Goal: Transaction & Acquisition: Purchase product/service

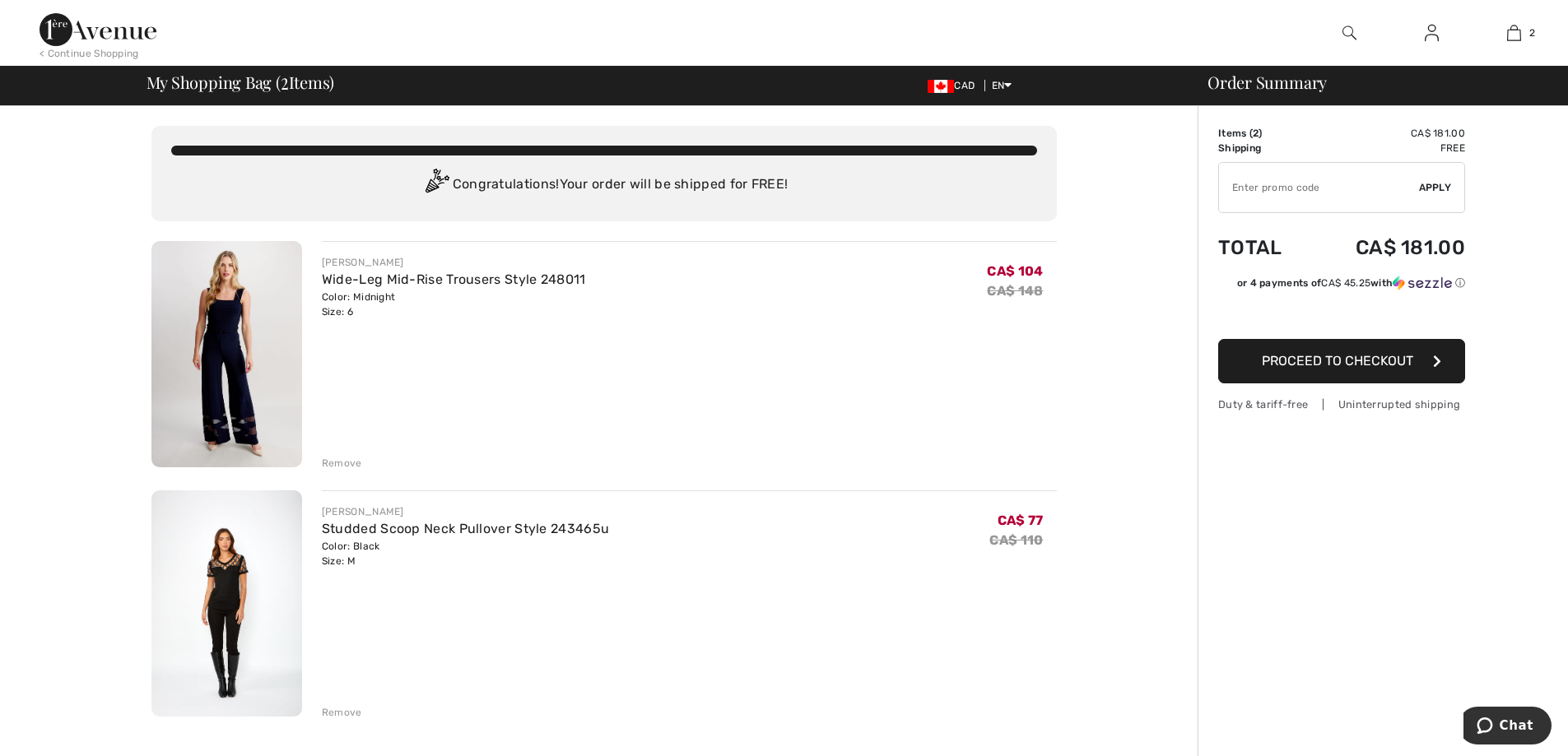
click at [353, 458] on div "Remove" at bounding box center [342, 463] width 41 height 15
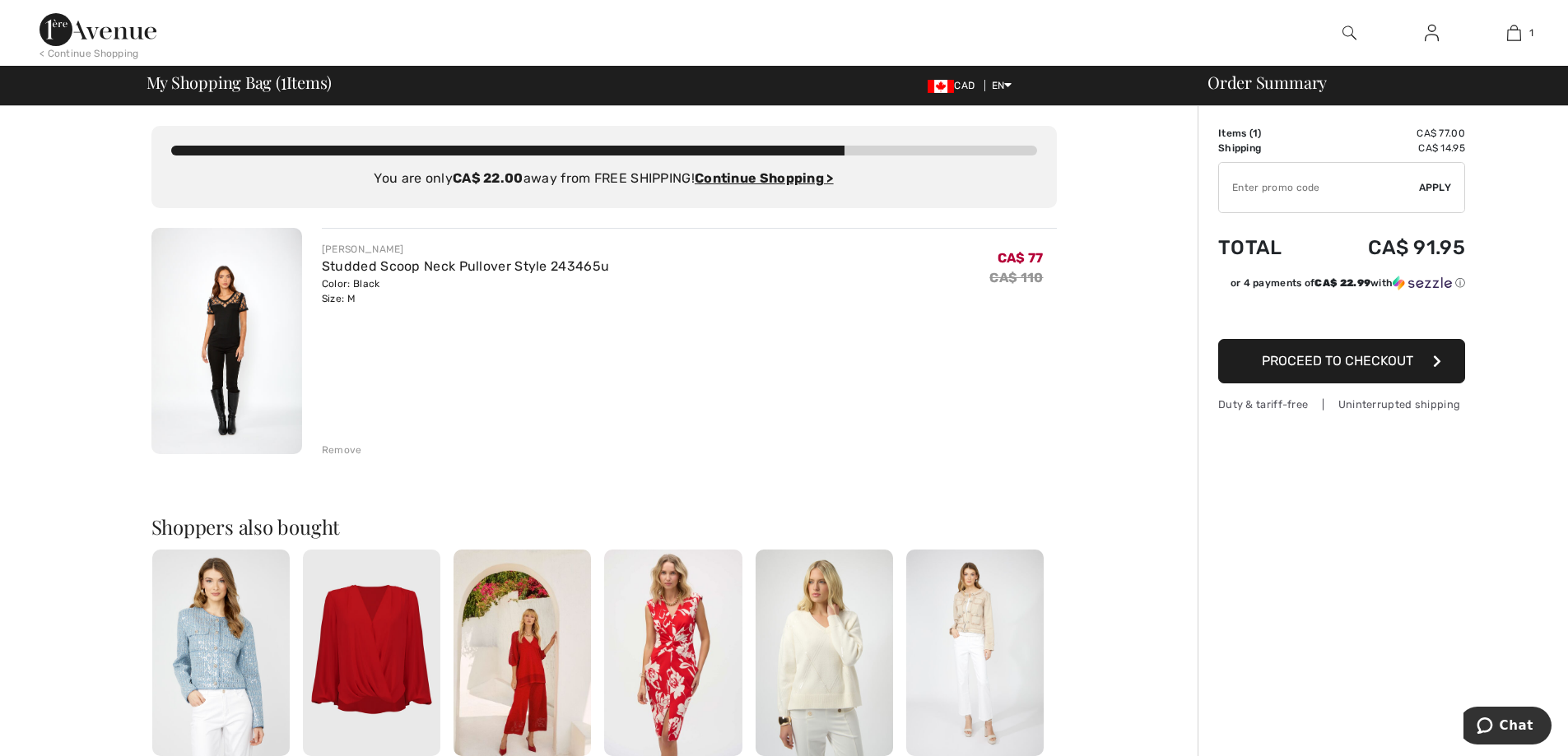
click at [1438, 351] on button "Proceed to Checkout" at bounding box center [1341, 361] width 247 height 44
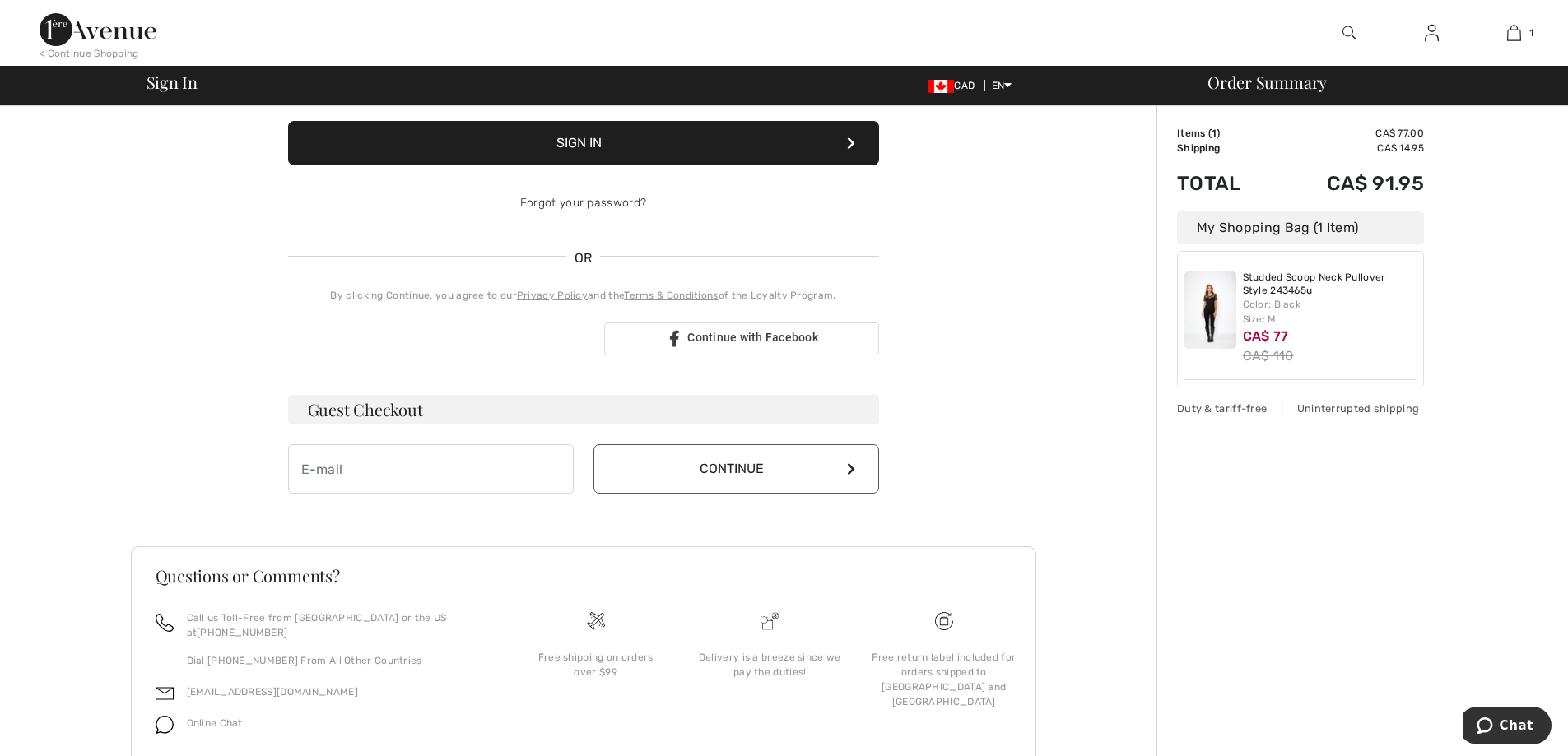
scroll to position [278, 0]
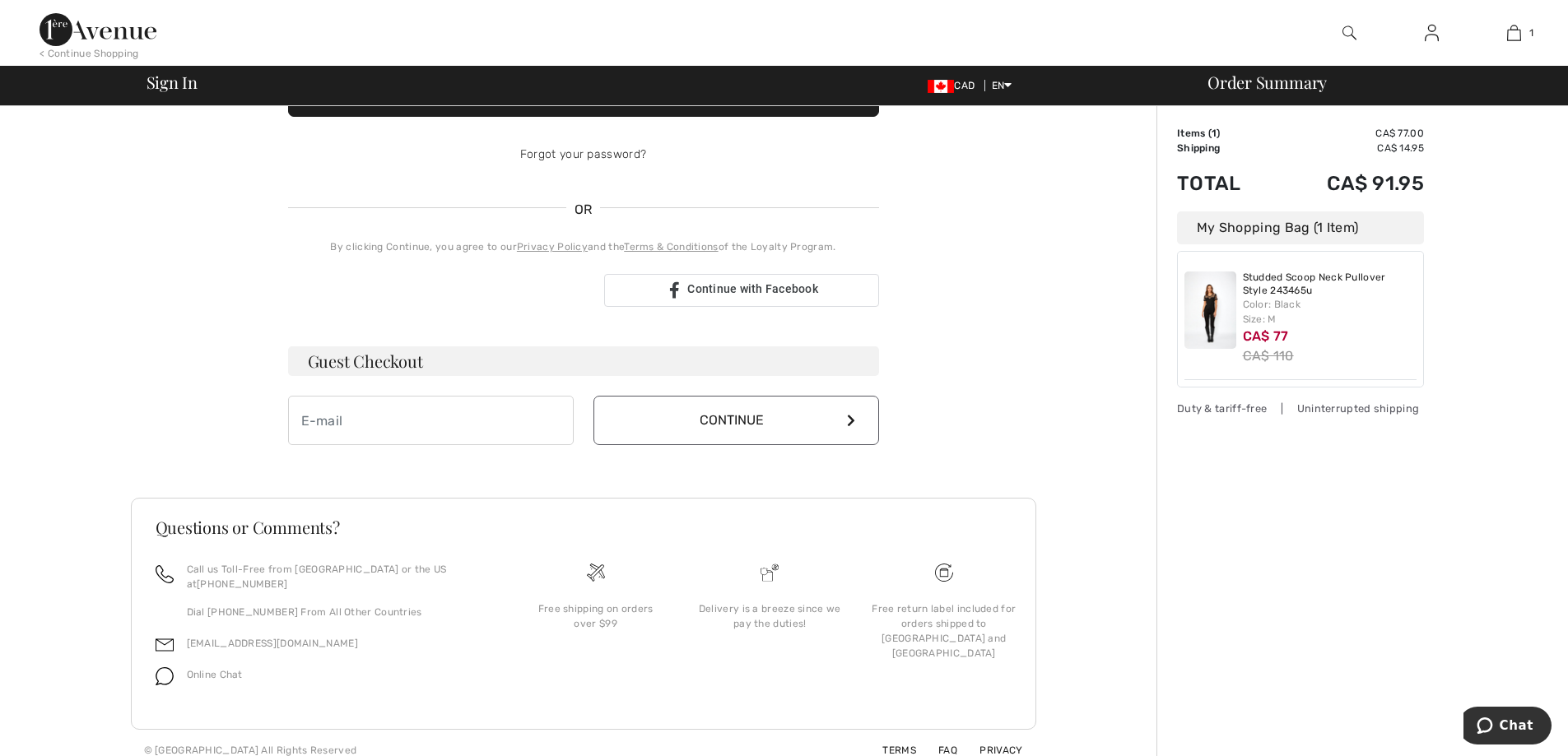
type input "sergio@1ereavenue.com"
click at [76, 56] on div "< Continue Shopping" at bounding box center [89, 53] width 100 height 15
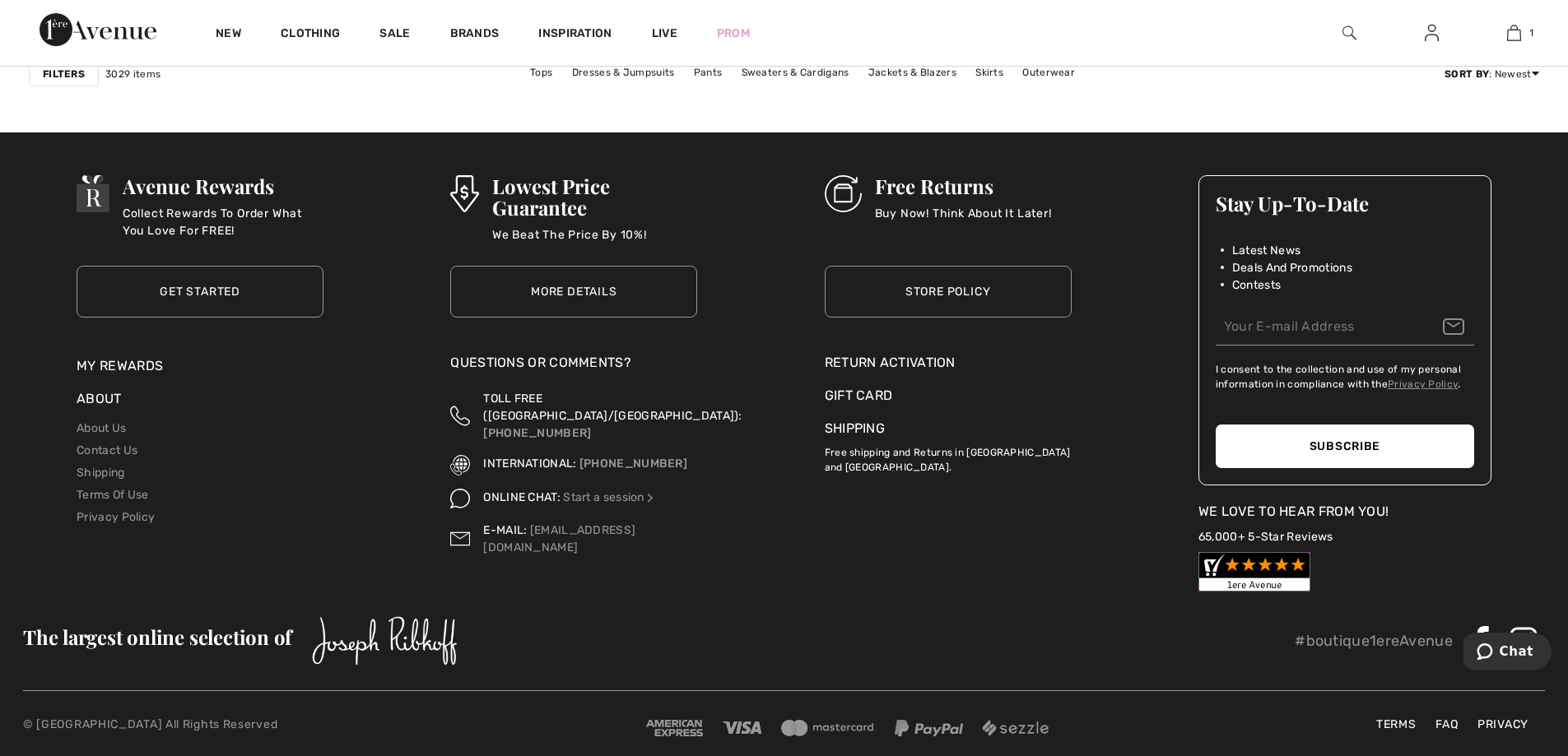
drag, startPoint x: 715, startPoint y: 450, endPoint x: 578, endPoint y: 443, distance: 137.2
click at [578, 443] on div "Avenue Rewards Collect Rewards To Order What You Love For FREE! Get Started Get…" at bounding box center [784, 374] width 1542 height 433
copy link "+1 (514) 225-4850"
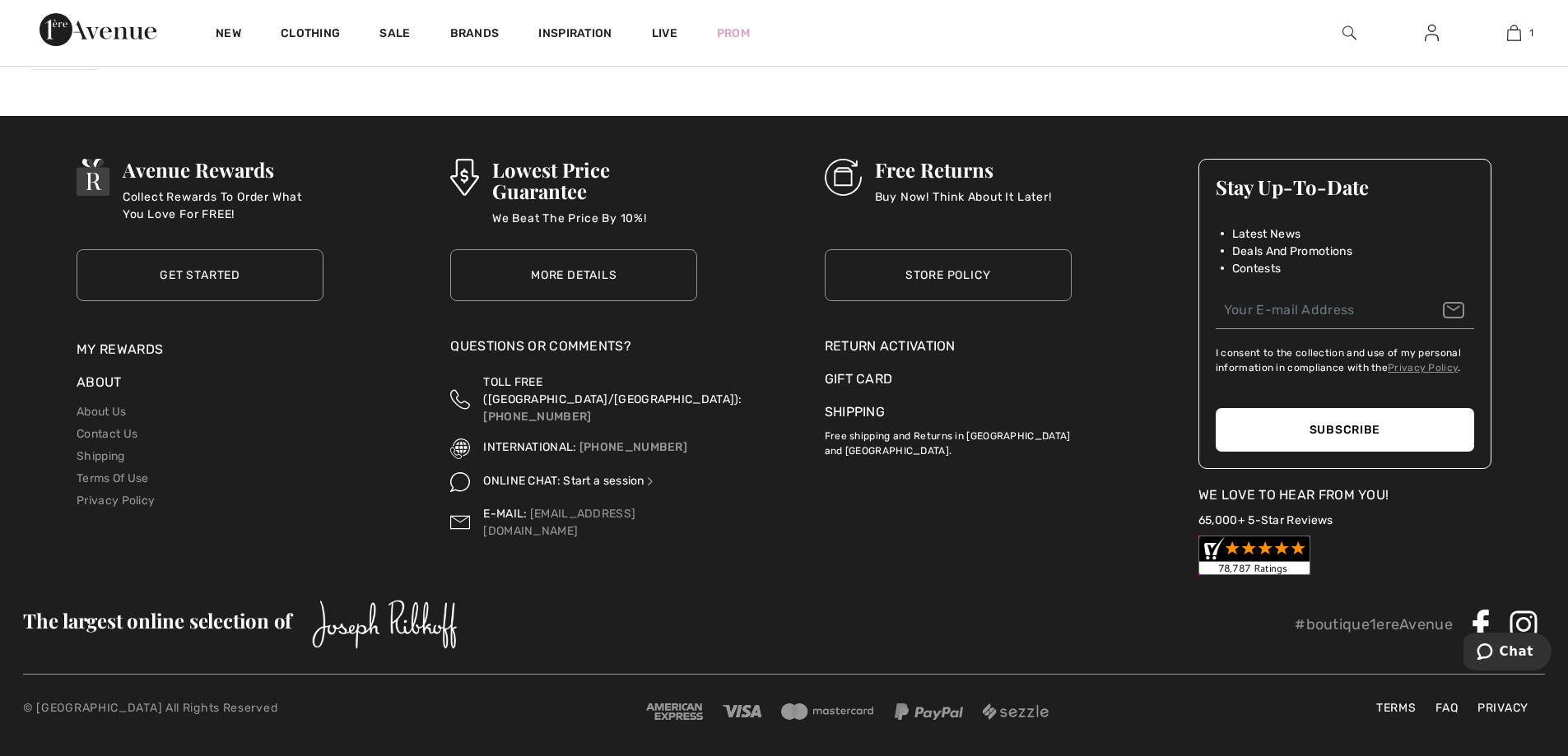
scroll to position [9851, 0]
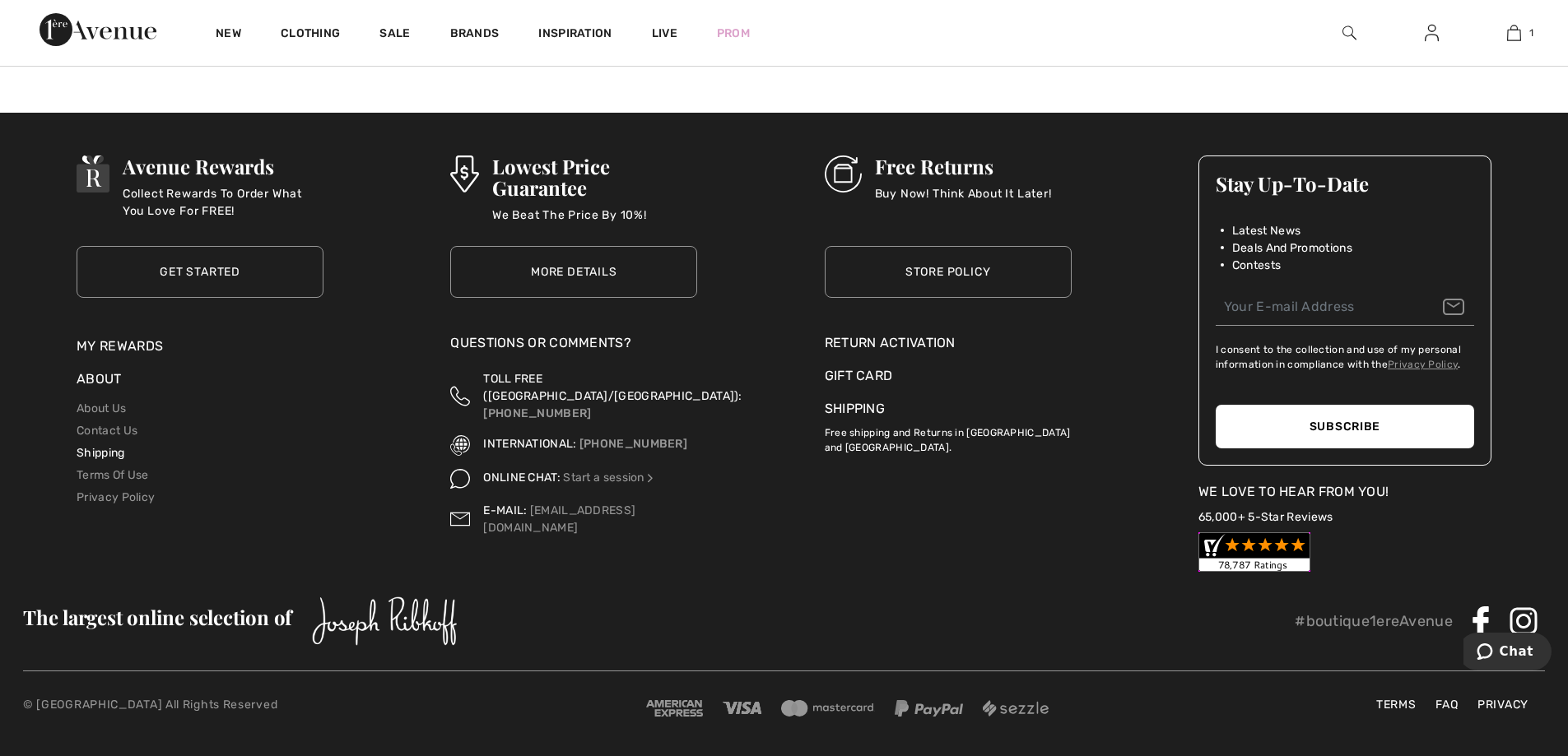
click at [121, 454] on link "Shipping" at bounding box center [100, 453] width 48 height 14
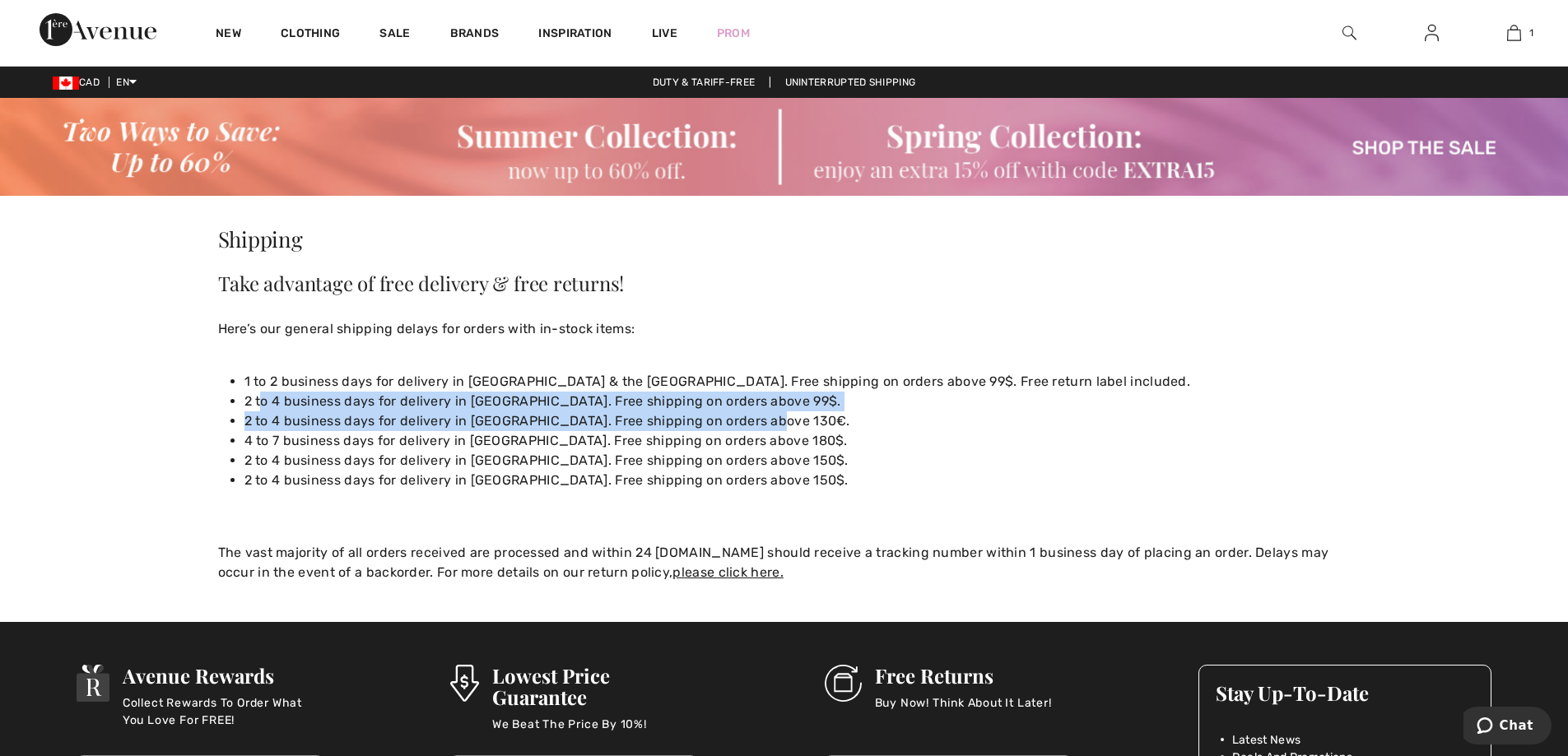
drag, startPoint x: 746, startPoint y: 417, endPoint x: 176, endPoint y: 411, distance: 570.0
click at [176, 411] on main "Shipping Take advantage of free delivery & free returns! Here’s our general shi…" at bounding box center [784, 340] width 1568 height 485
click at [767, 401] on li "2 to 4 business days for delivery in Central & South America. Free shipping on …" at bounding box center [797, 401] width 1106 height 19
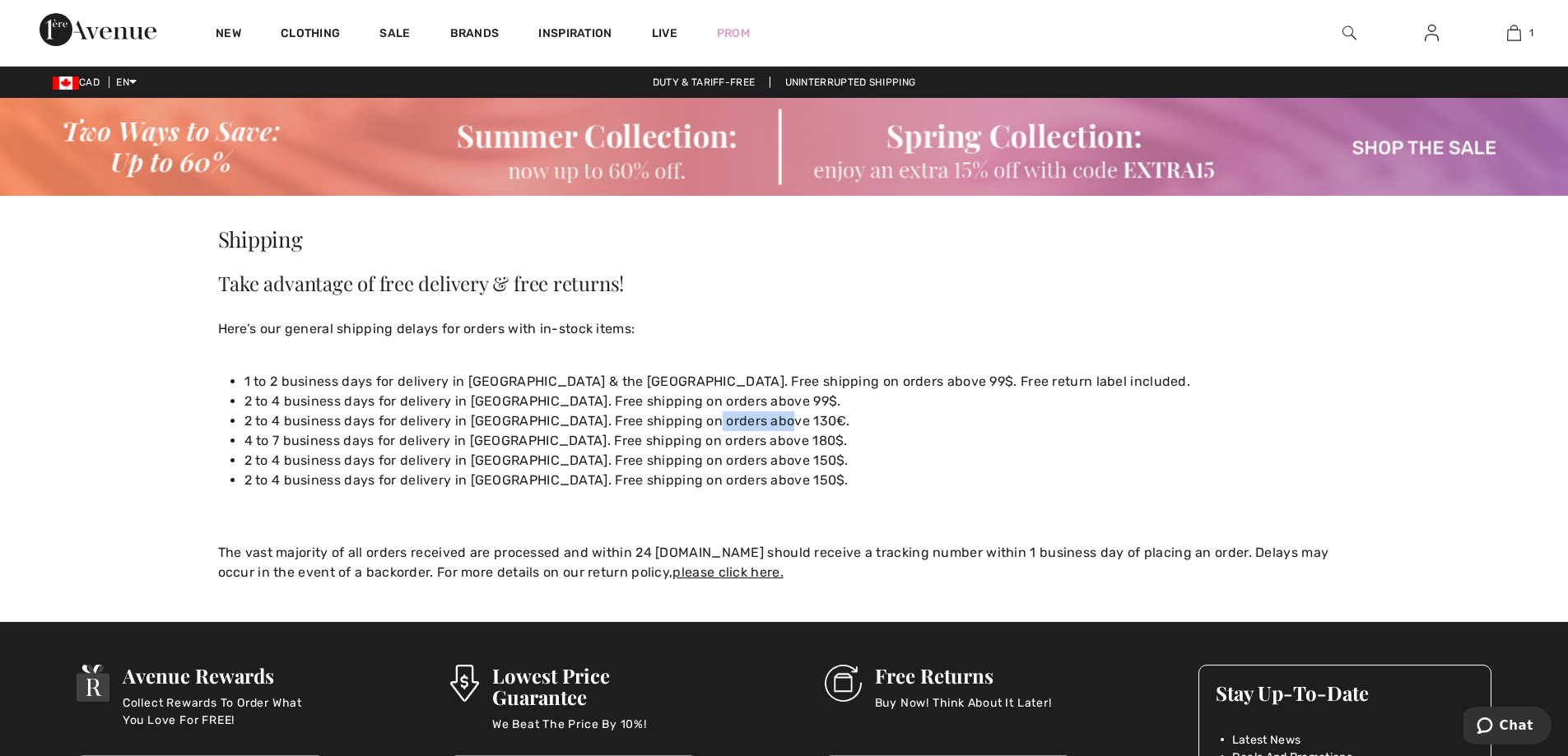
drag, startPoint x: 764, startPoint y: 419, endPoint x: 673, endPoint y: 419, distance: 91.0
click at [673, 419] on li "2 to 4 business days for delivery in Europe. Free shipping on orders above 130€." at bounding box center [797, 421] width 1106 height 19
copy li "above 130€."
click at [1356, 33] on div at bounding box center [1349, 33] width 82 height 66
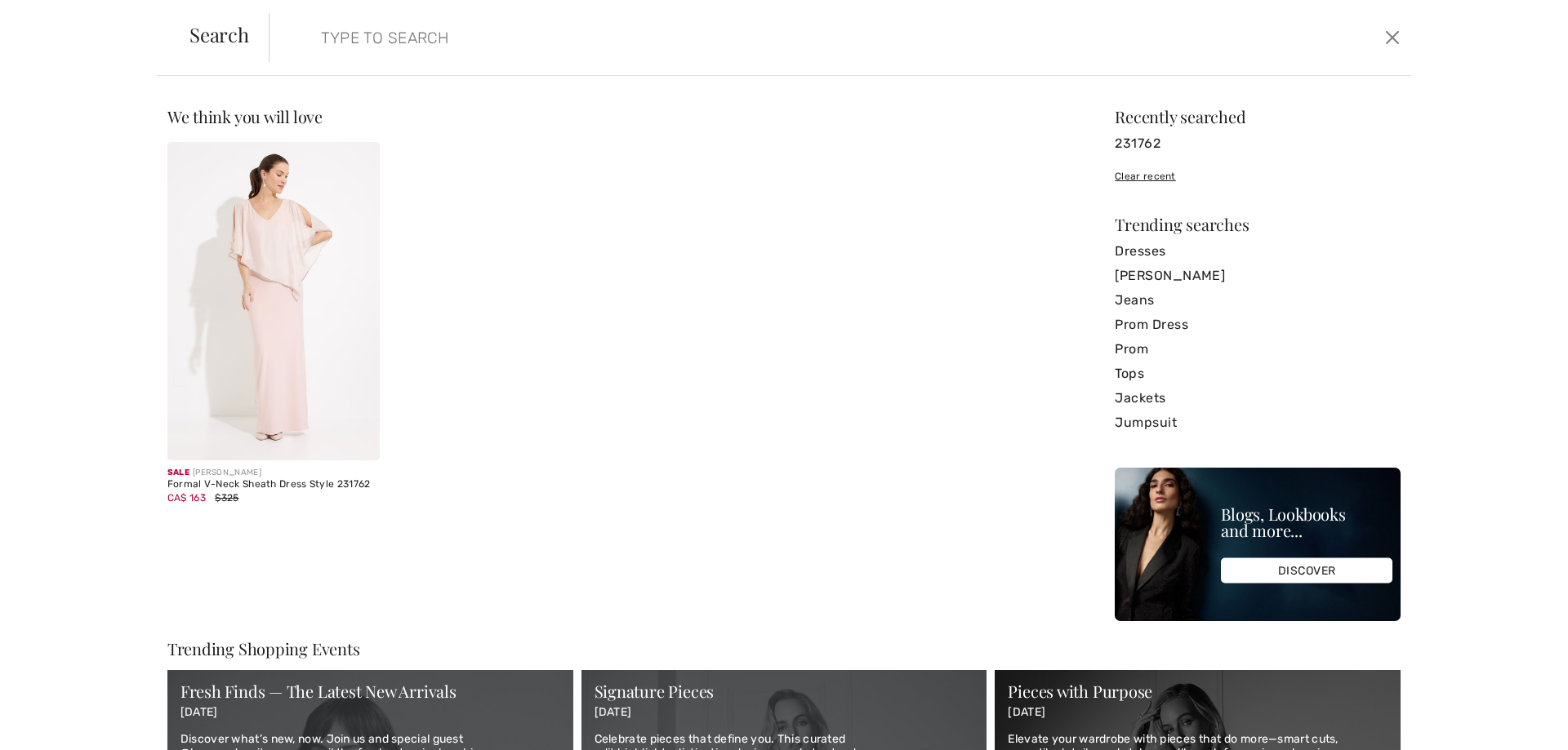
click at [1025, 43] on input "search" at bounding box center [710, 38] width 804 height 49
click at [448, 49] on input "search" at bounding box center [710, 38] width 804 height 49
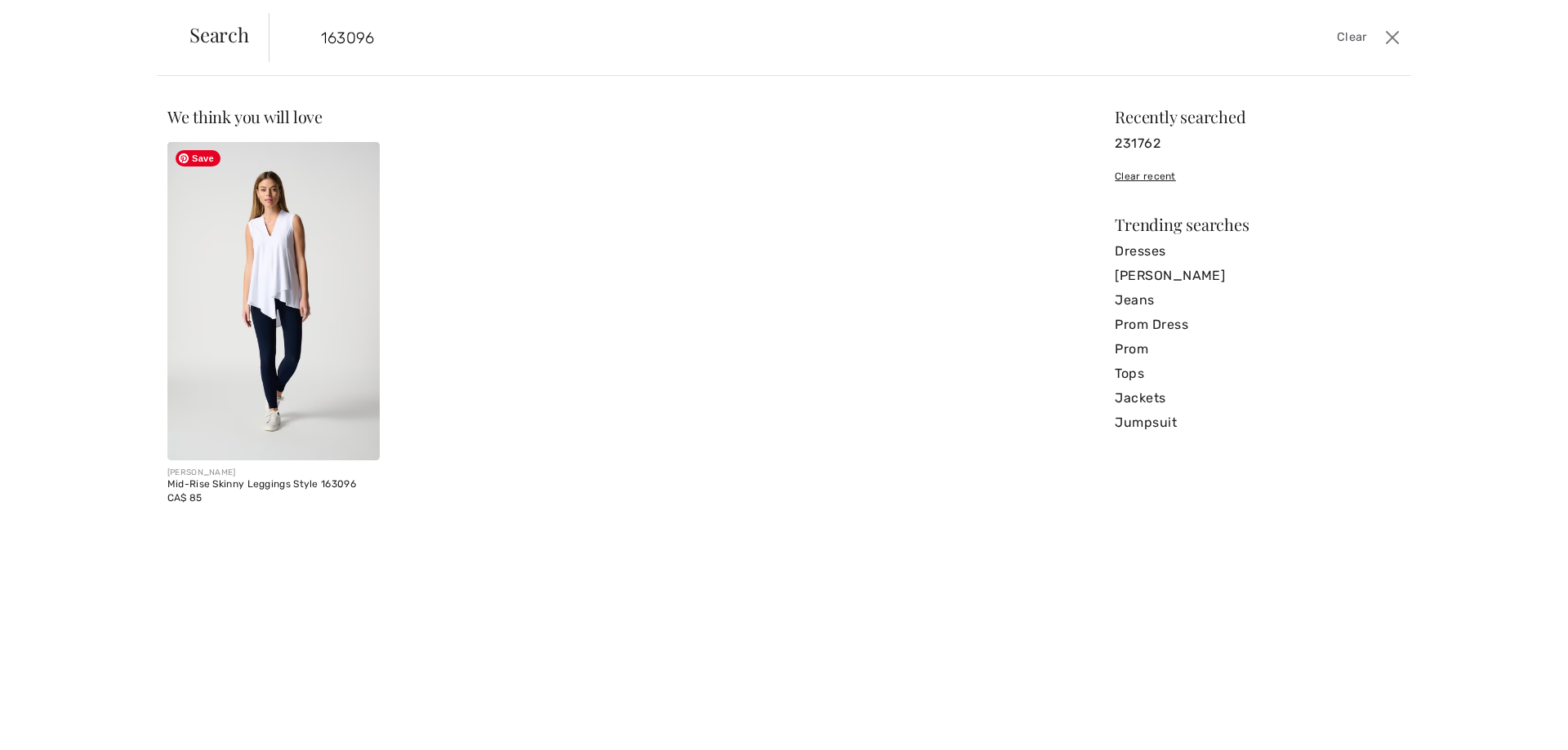
type input "163096"
click at [246, 270] on img at bounding box center [273, 301] width 213 height 318
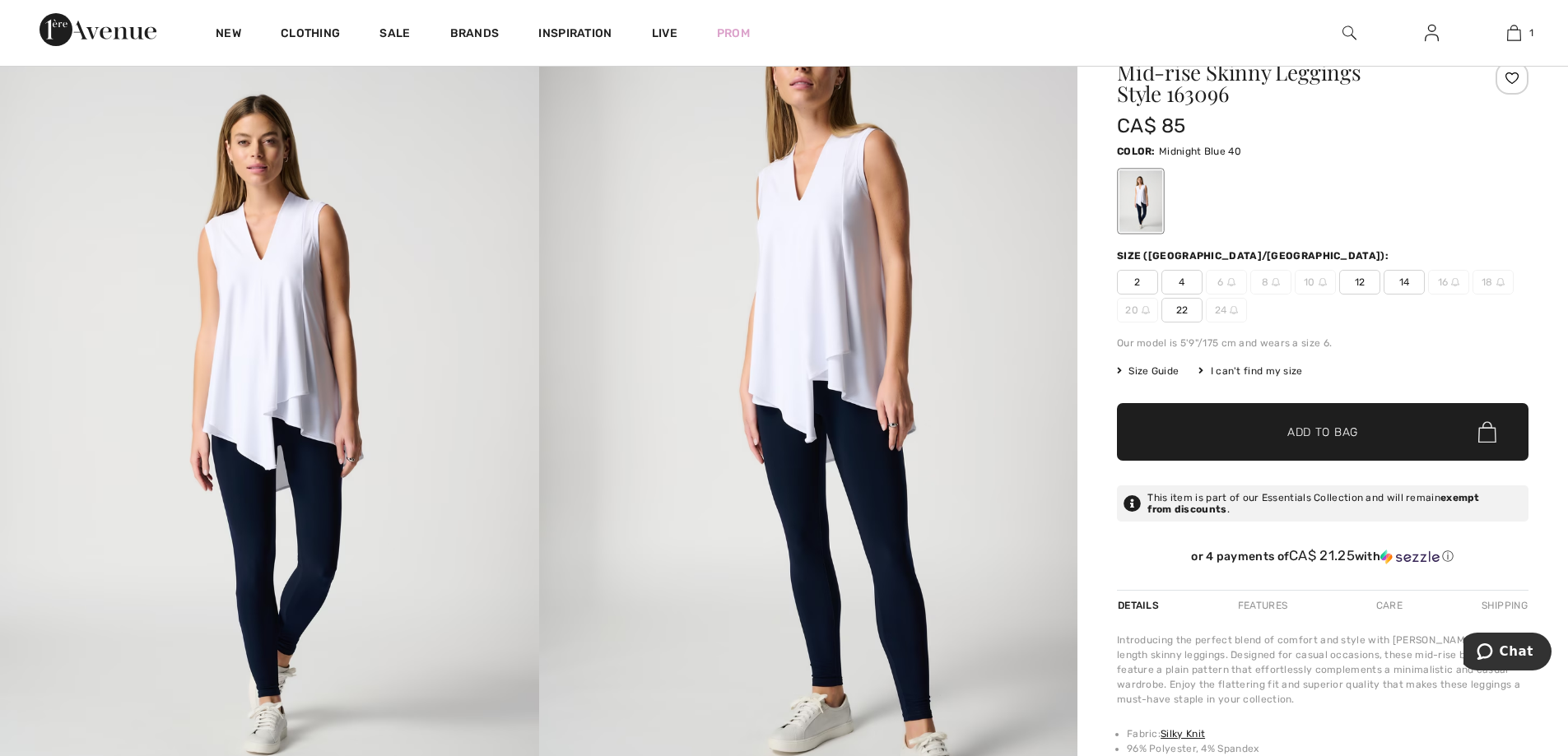
scroll to position [100, 0]
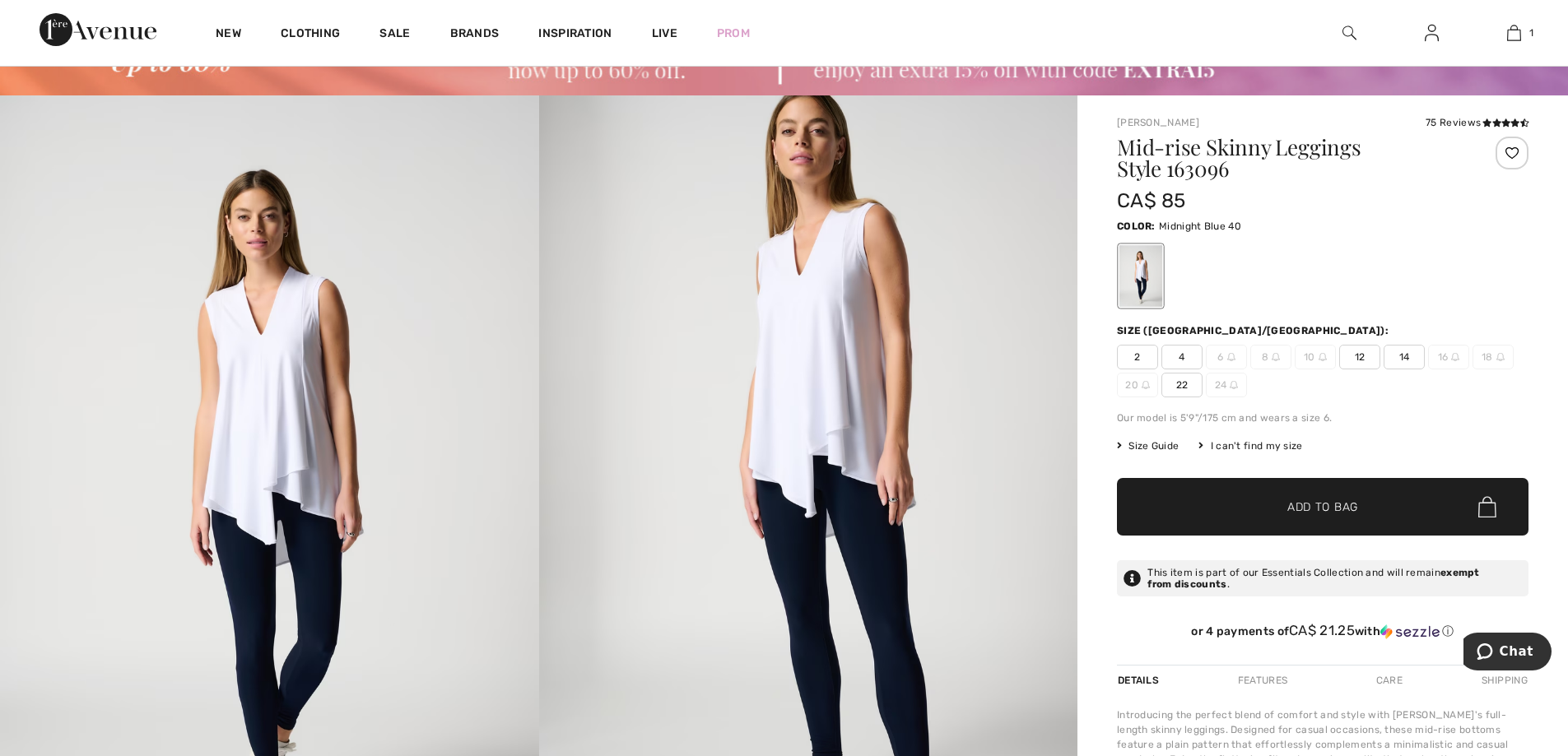
drag, startPoint x: 1296, startPoint y: 222, endPoint x: 1162, endPoint y: 219, distance: 134.0
click at [1162, 219] on div "Color: Midnight Blue 40" at bounding box center [1322, 226] width 412 height 19
click at [1332, 174] on h1 "Mid-rise Skinny Leggings Style 163096" at bounding box center [1288, 158] width 343 height 43
drag, startPoint x: 1237, startPoint y: 220, endPoint x: 1163, endPoint y: 235, distance: 75.5
click at [1163, 235] on div "Color: Midnight Blue 40" at bounding box center [1322, 226] width 412 height 19
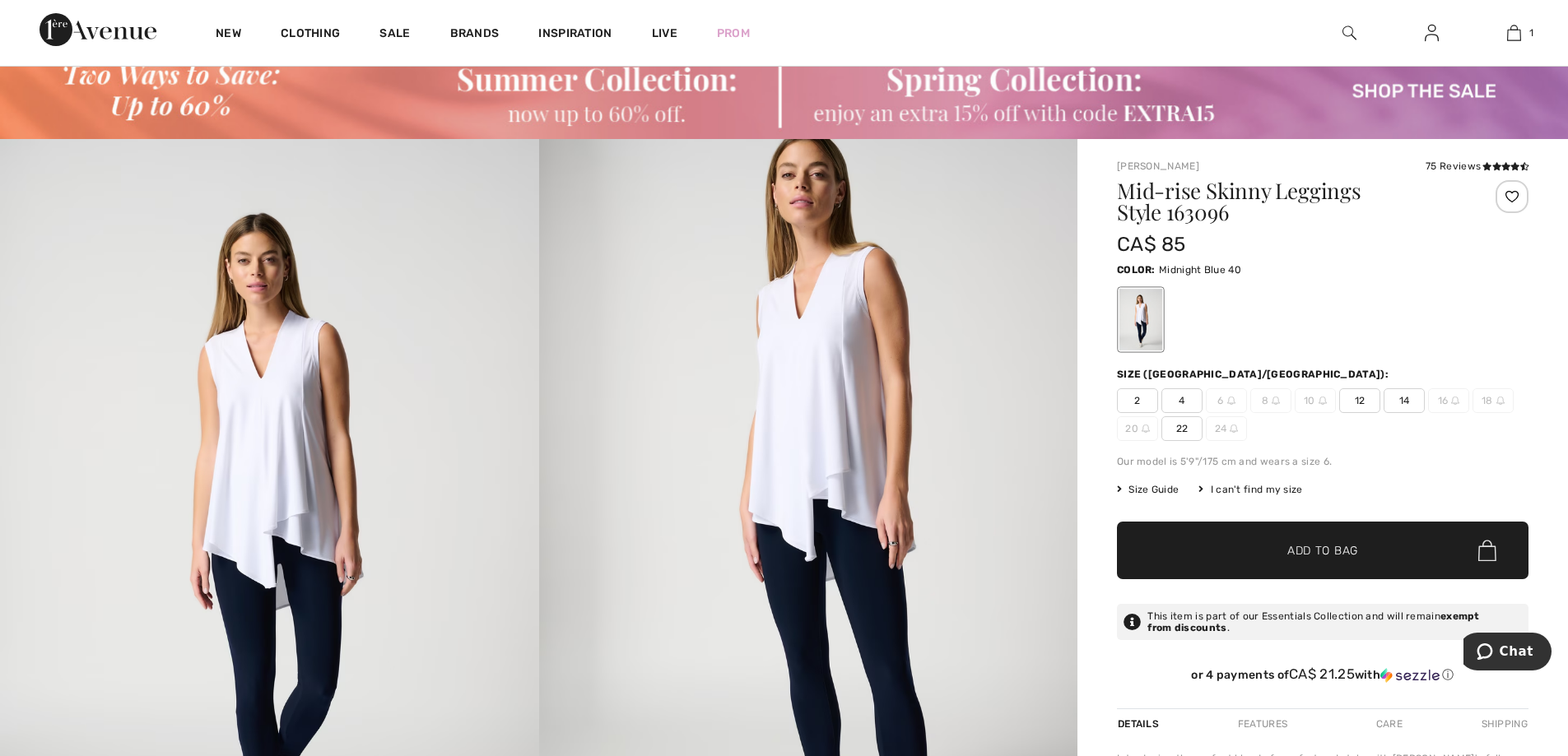
scroll to position [25, 0]
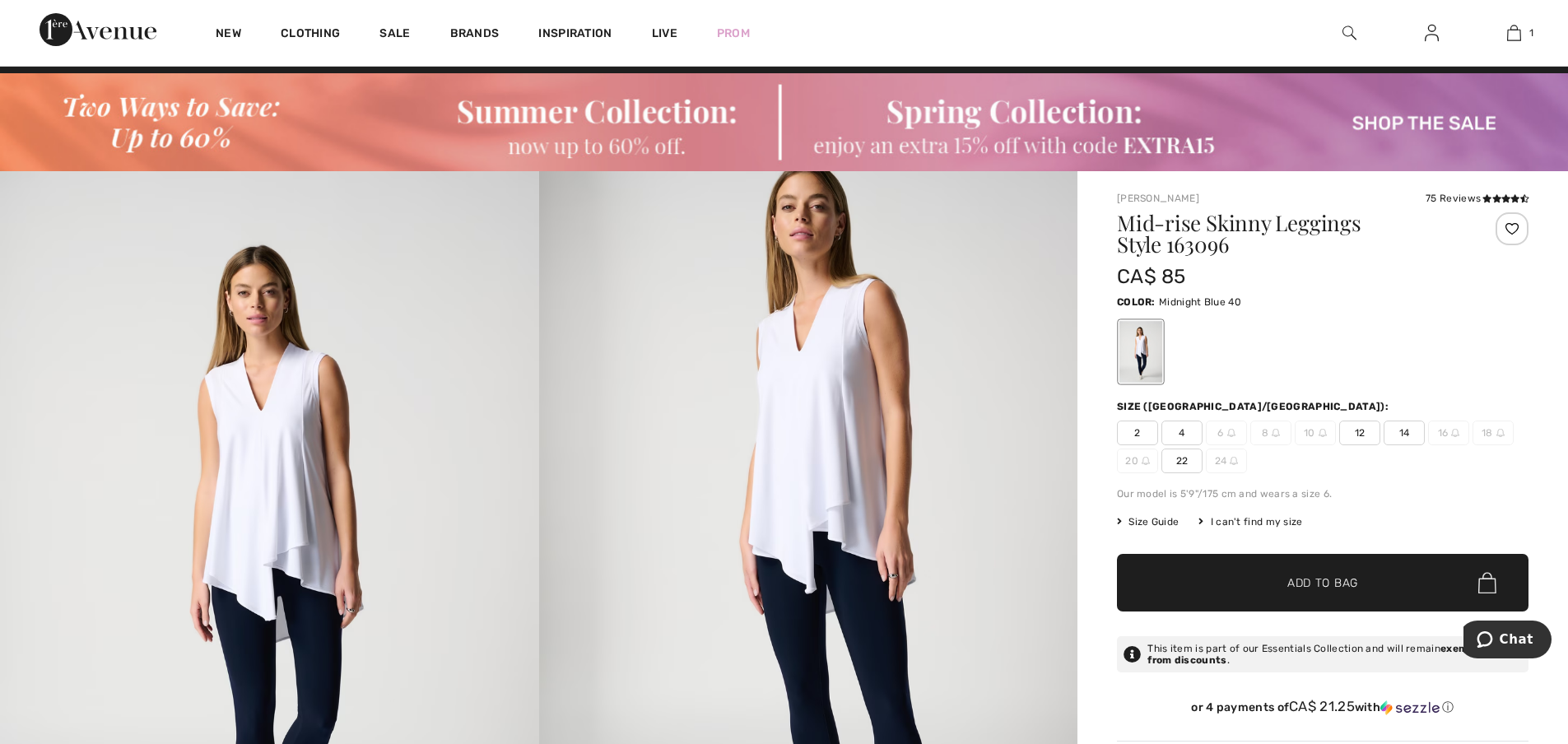
click at [1269, 308] on div "Color: Midnight Blue 40" at bounding box center [1322, 301] width 412 height 19
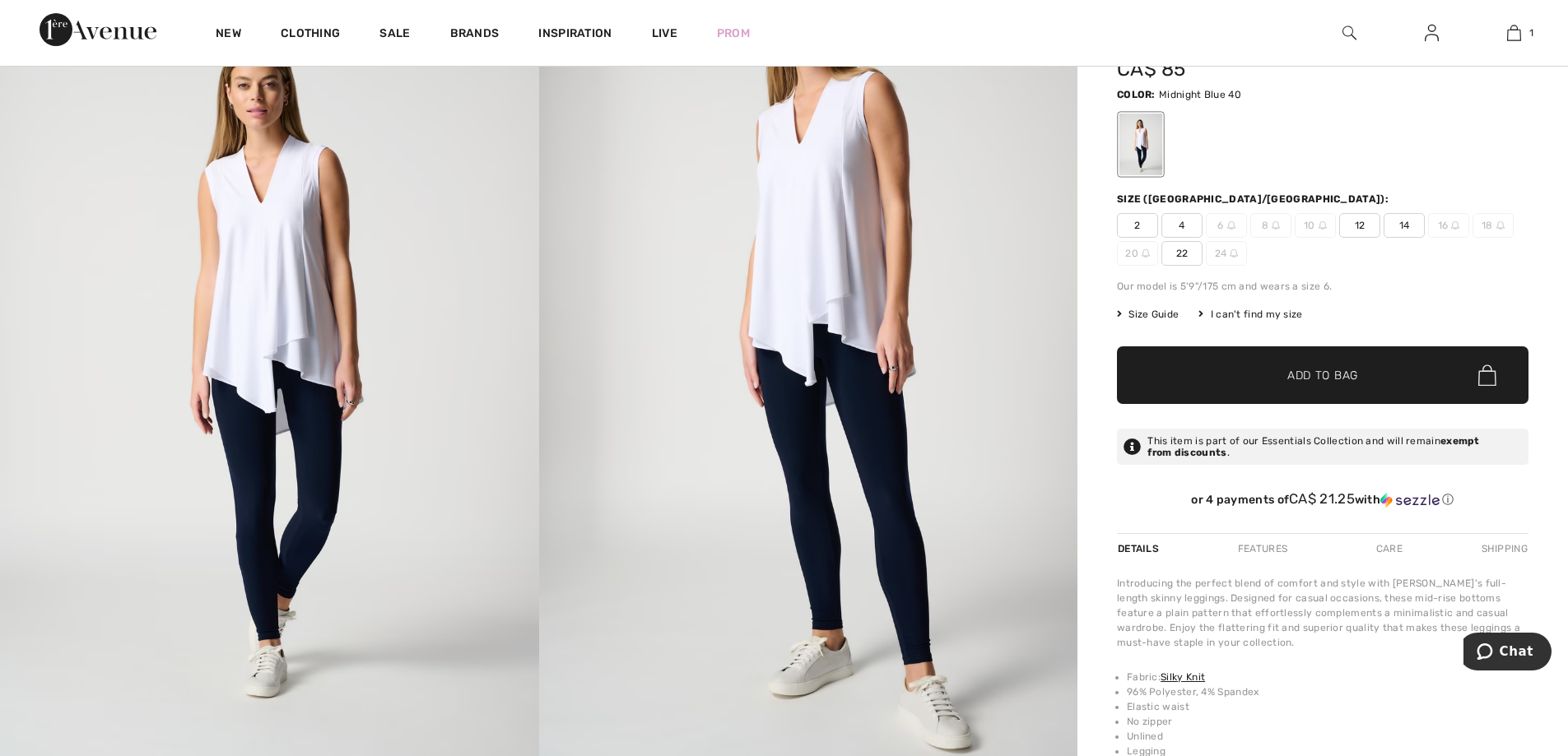
scroll to position [93, 0]
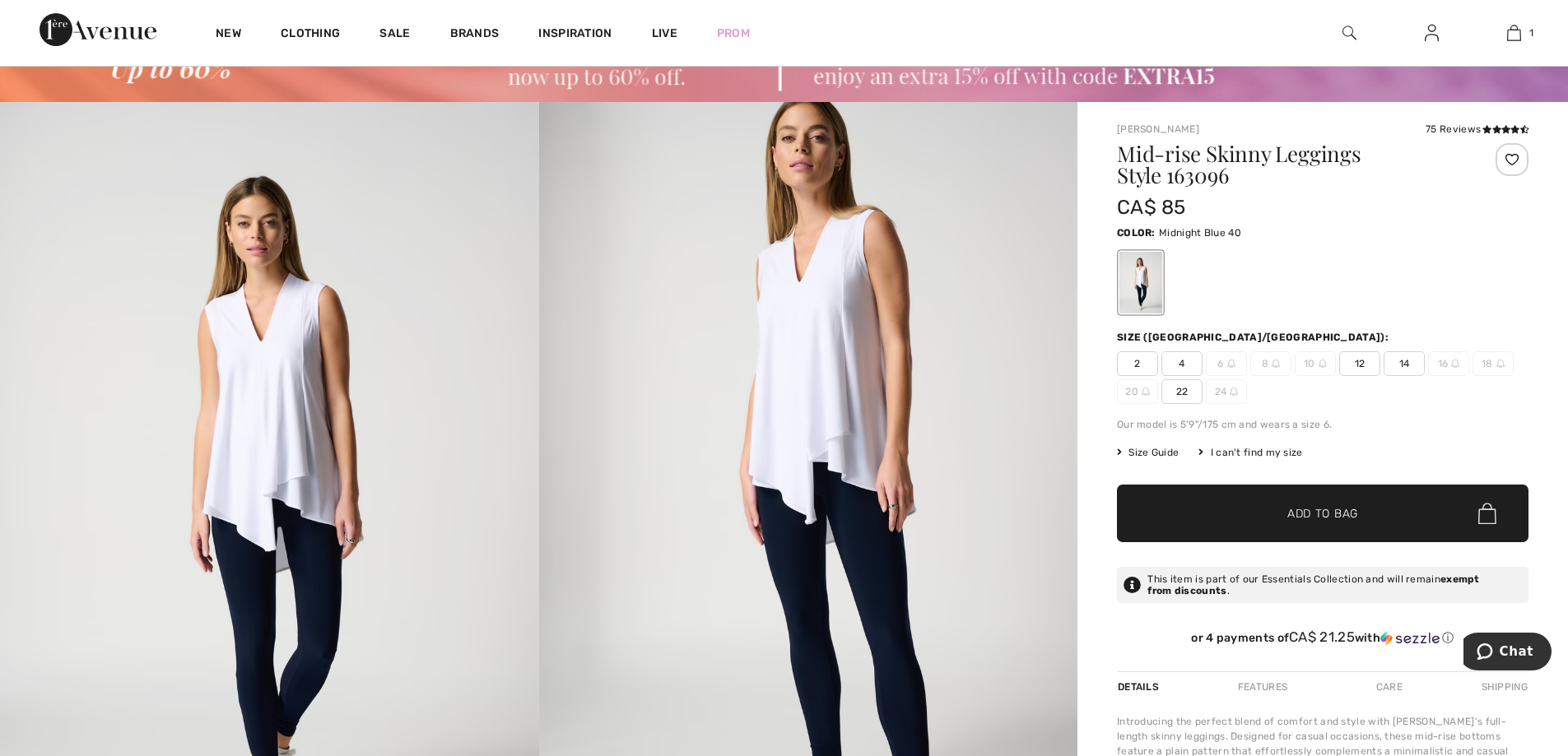
drag, startPoint x: 1255, startPoint y: 238, endPoint x: 1158, endPoint y: 238, distance: 97.0
click at [1158, 238] on div "Color: Midnight Blue 40" at bounding box center [1322, 232] width 412 height 19
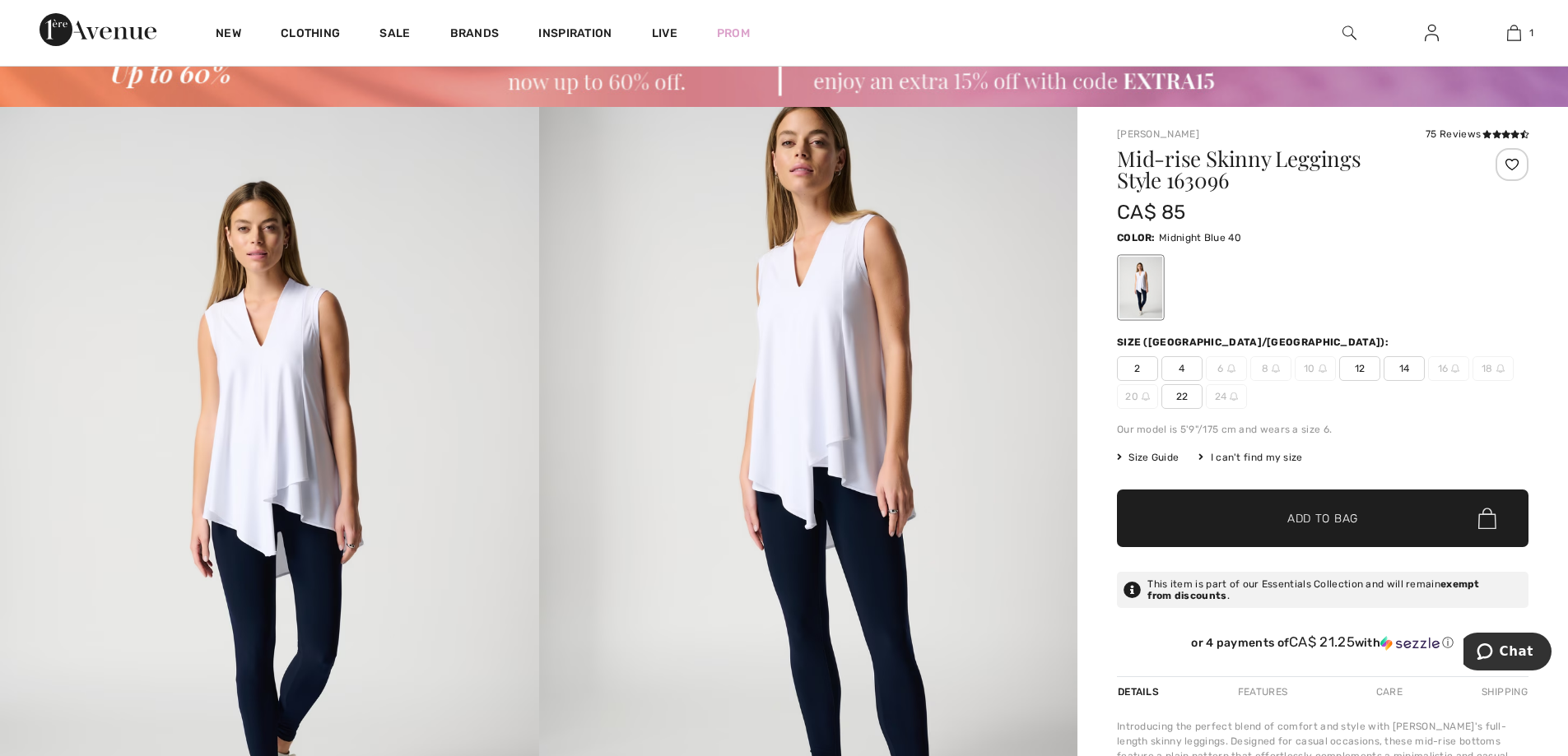
scroll to position [130, 0]
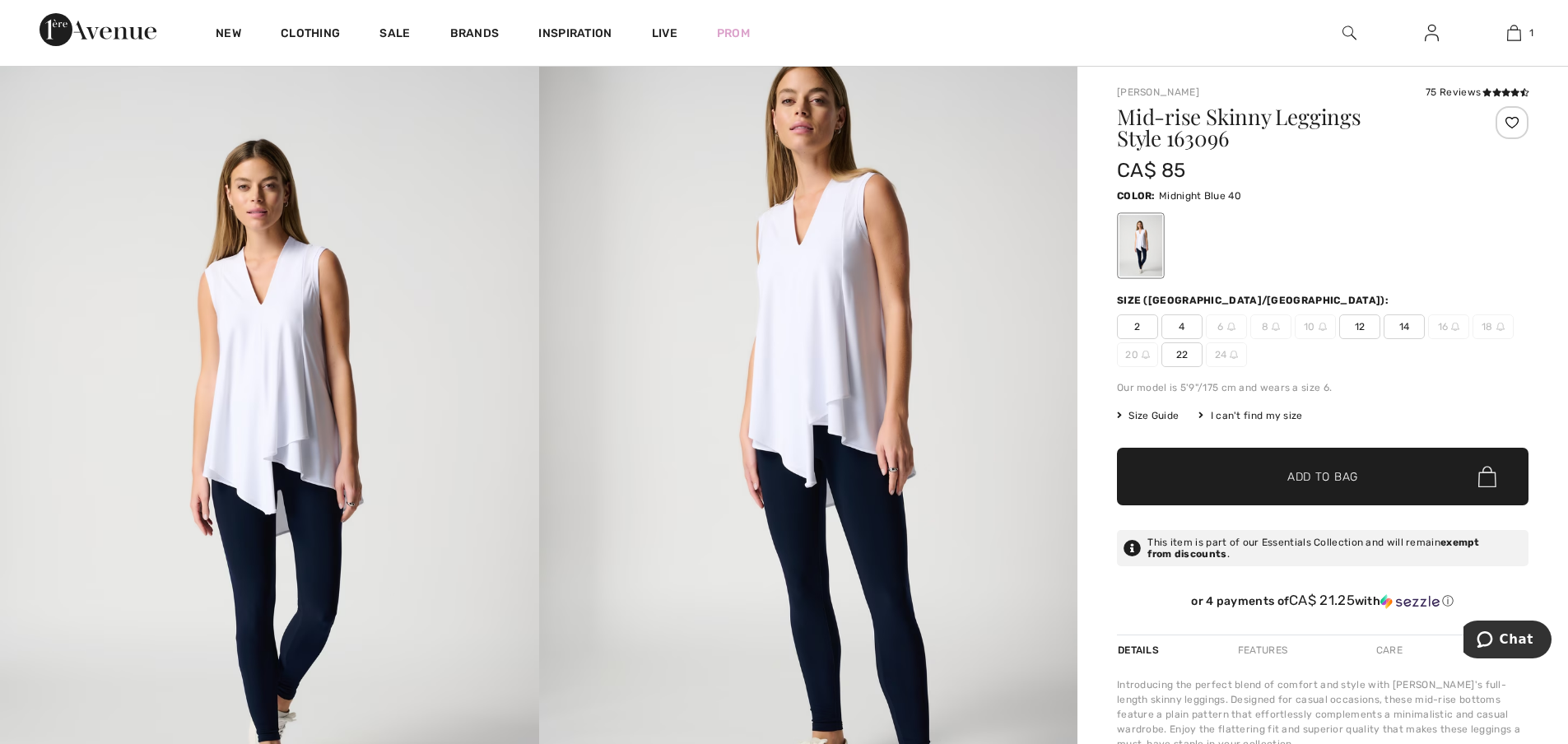
click at [1296, 190] on div "Color: Midnight Blue 40" at bounding box center [1322, 195] width 412 height 19
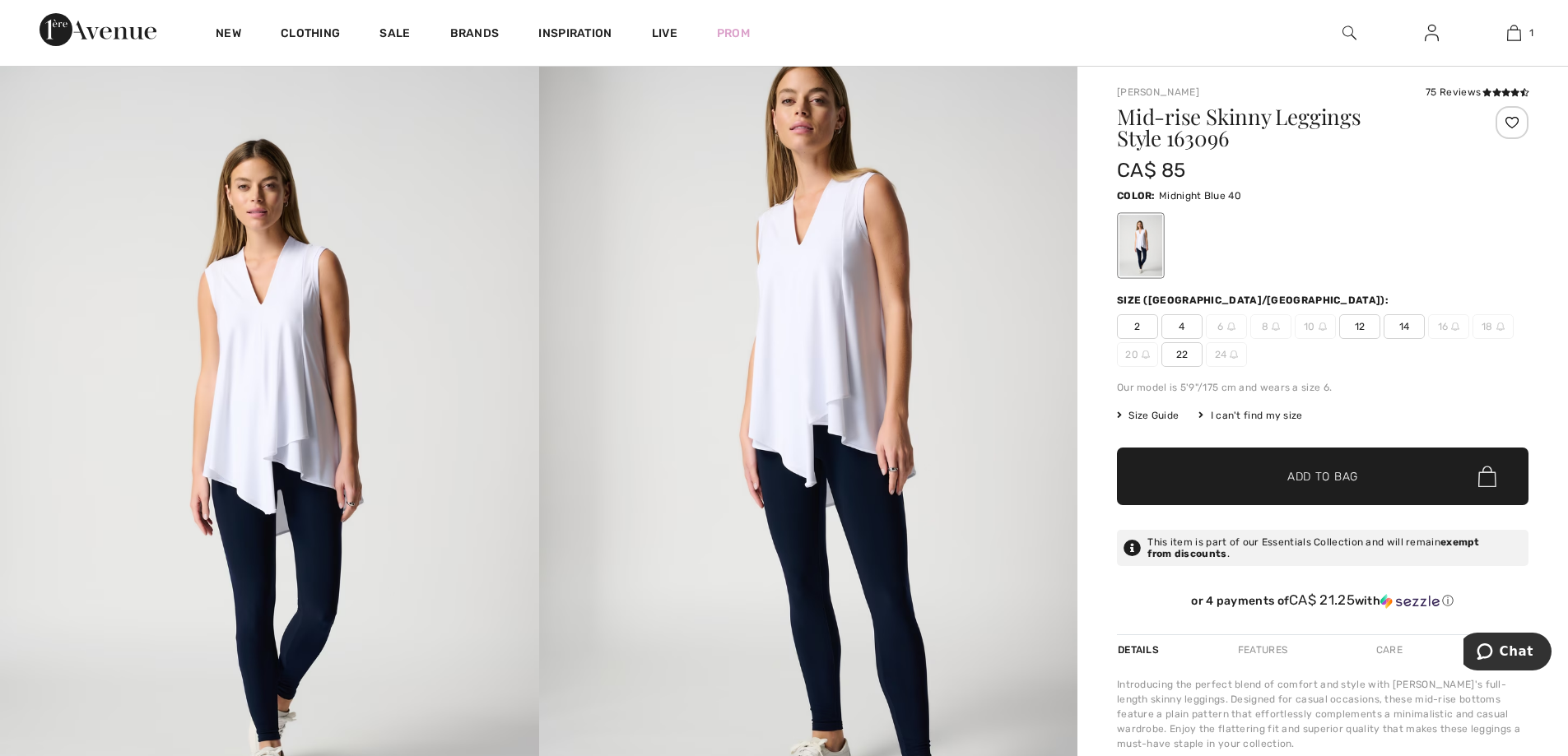
drag, startPoint x: 1255, startPoint y: 201, endPoint x: 1159, endPoint y: 205, distance: 96.1
click at [1159, 205] on div "Color: Midnight Blue 40" at bounding box center [1322, 232] width 412 height 94
click at [1299, 166] on div "CA$ 85" at bounding box center [1288, 170] width 343 height 30
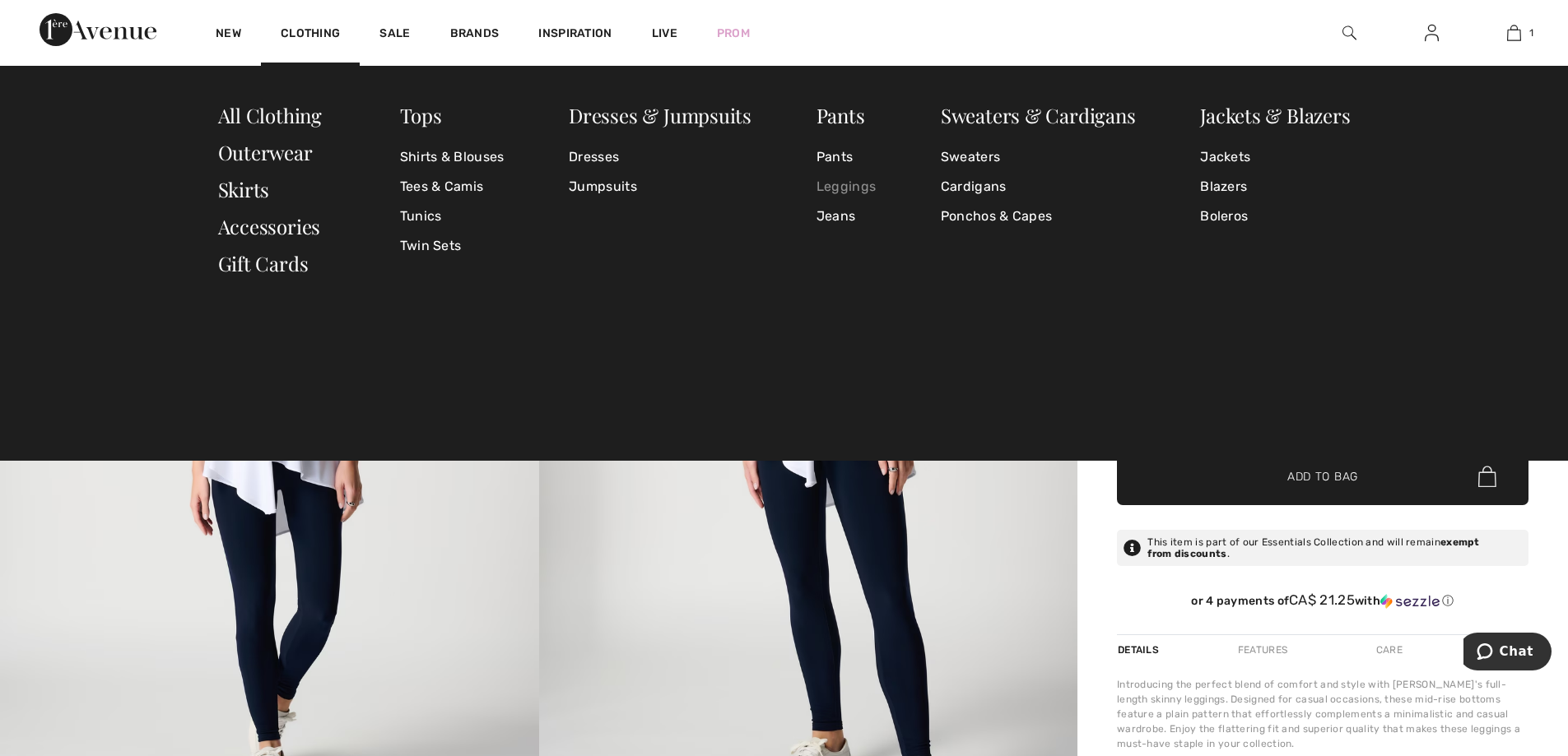
click at [849, 196] on link "Leggings" at bounding box center [845, 187] width 59 height 30
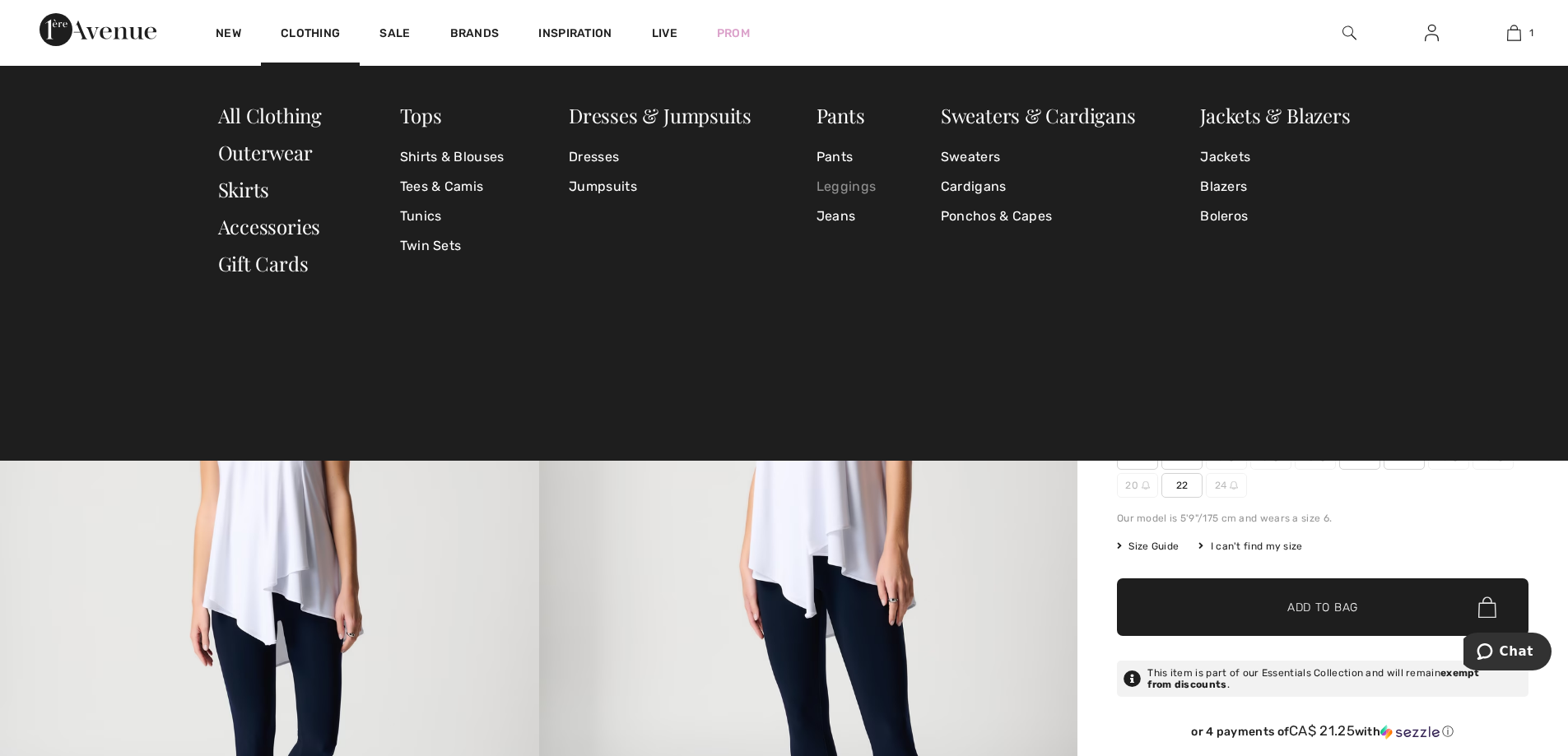
click at [839, 186] on link "Leggings" at bounding box center [845, 187] width 59 height 30
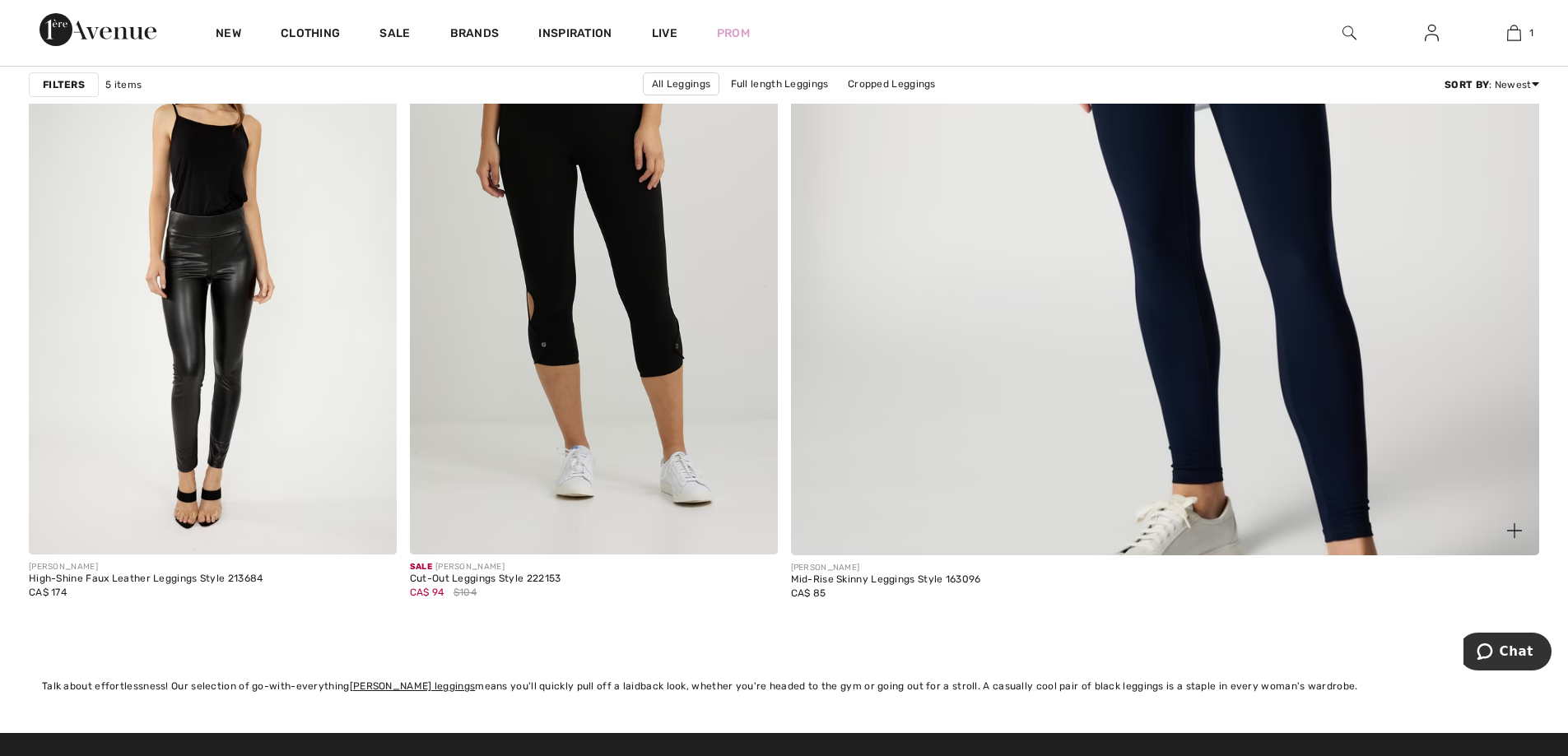
scroll to position [905, 0]
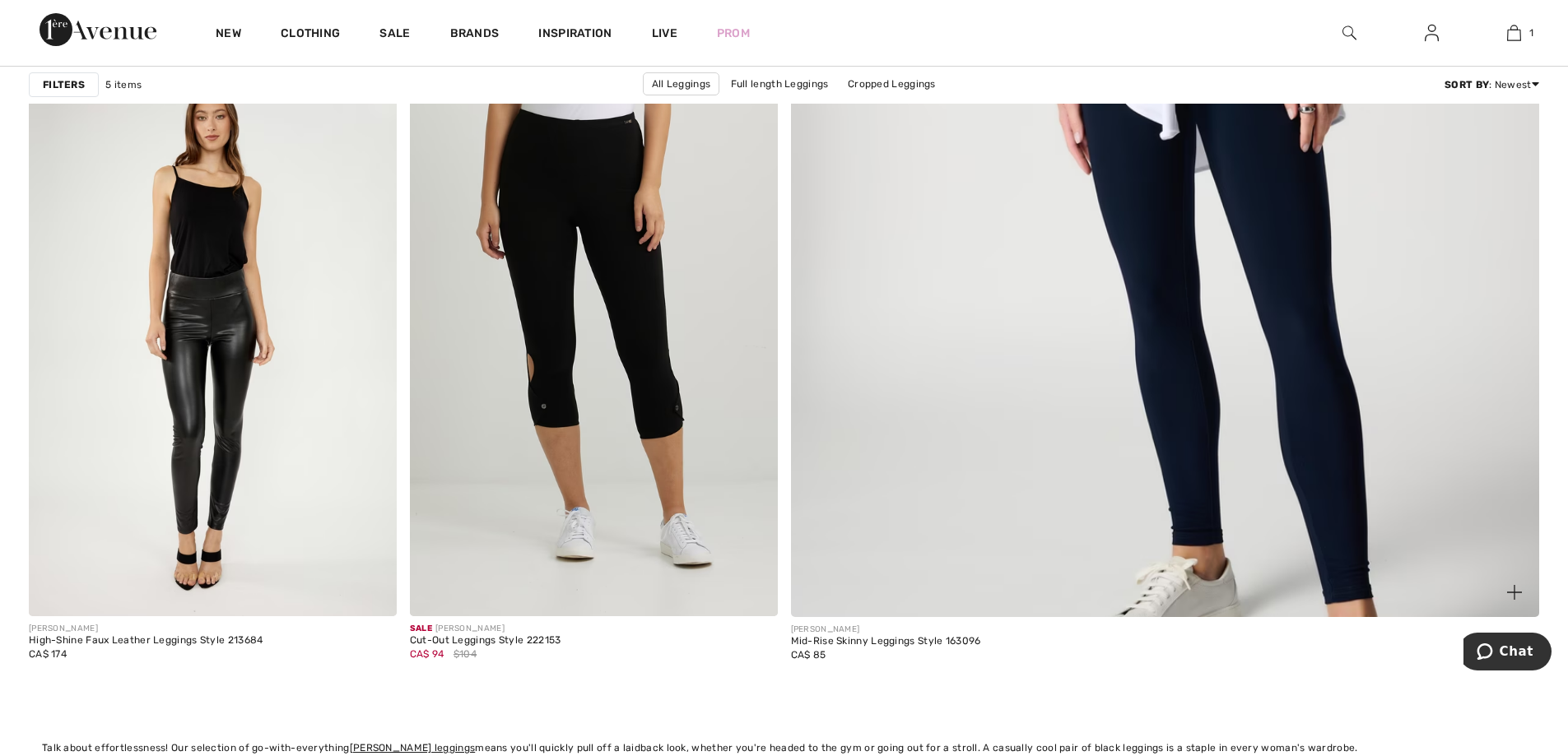
click at [1220, 324] on img at bounding box center [1164, 108] width 898 height 1347
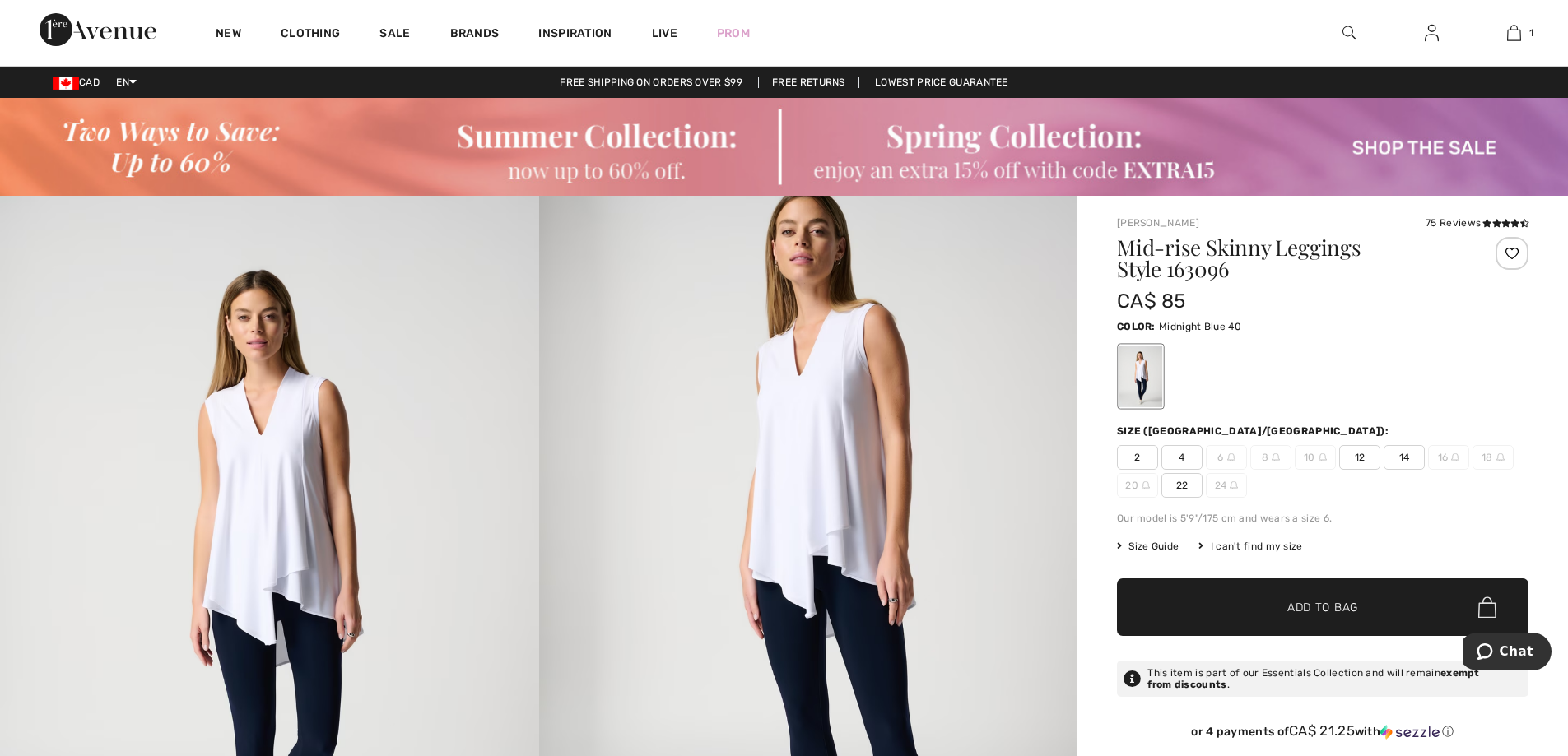
click at [1222, 326] on span "Midnight Blue 40" at bounding box center [1200, 326] width 82 height 11
click at [1221, 327] on span "Midnight Blue 40" at bounding box center [1200, 326] width 82 height 11
click at [1222, 328] on span "Midnight Blue 40" at bounding box center [1200, 326] width 82 height 11
click at [1272, 302] on div "CA$ 85" at bounding box center [1288, 301] width 343 height 30
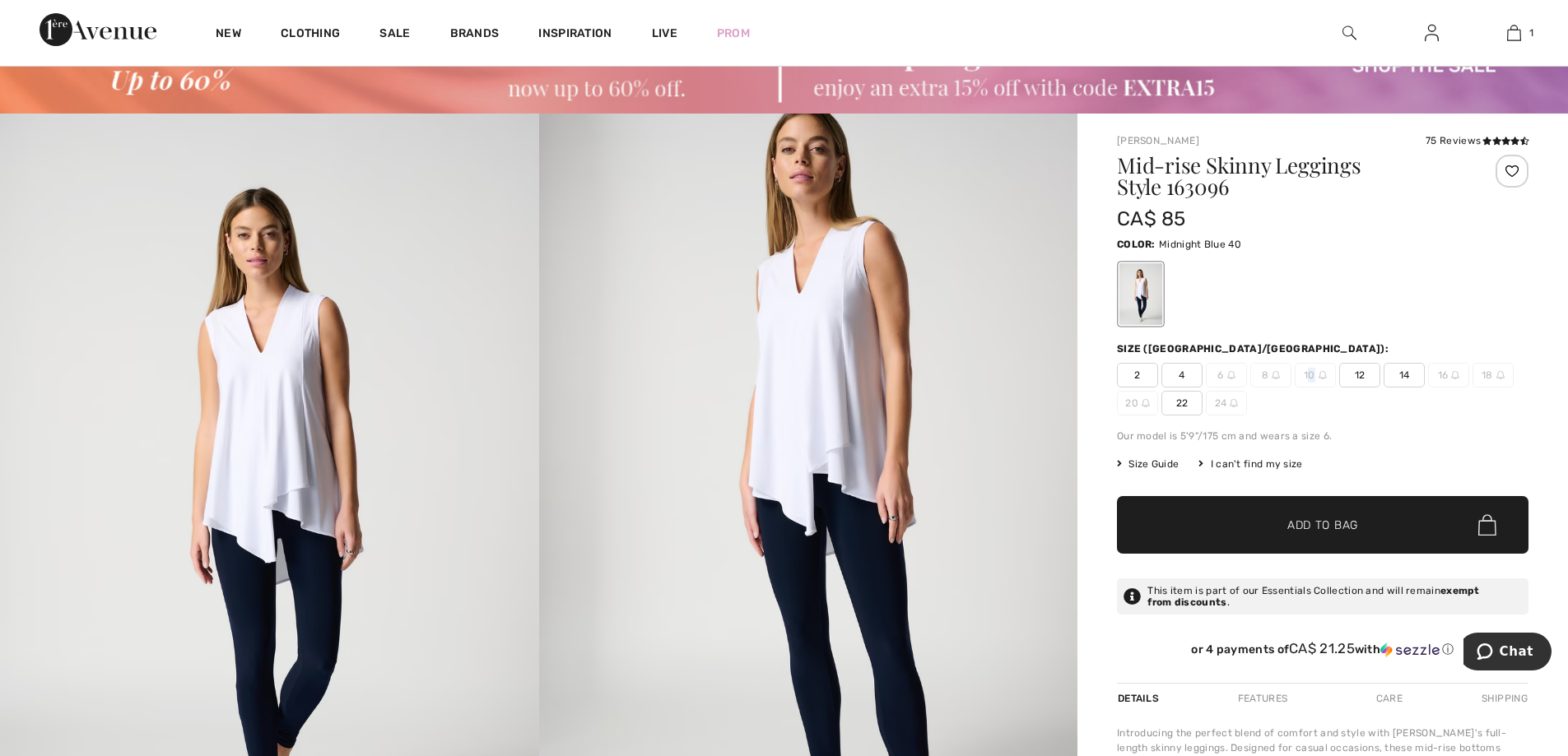
drag, startPoint x: 1309, startPoint y: 373, endPoint x: 1330, endPoint y: 368, distance: 21.6
click at [1330, 368] on span "10" at bounding box center [1315, 375] width 41 height 25
click at [1327, 374] on span "10" at bounding box center [1315, 375] width 41 height 25
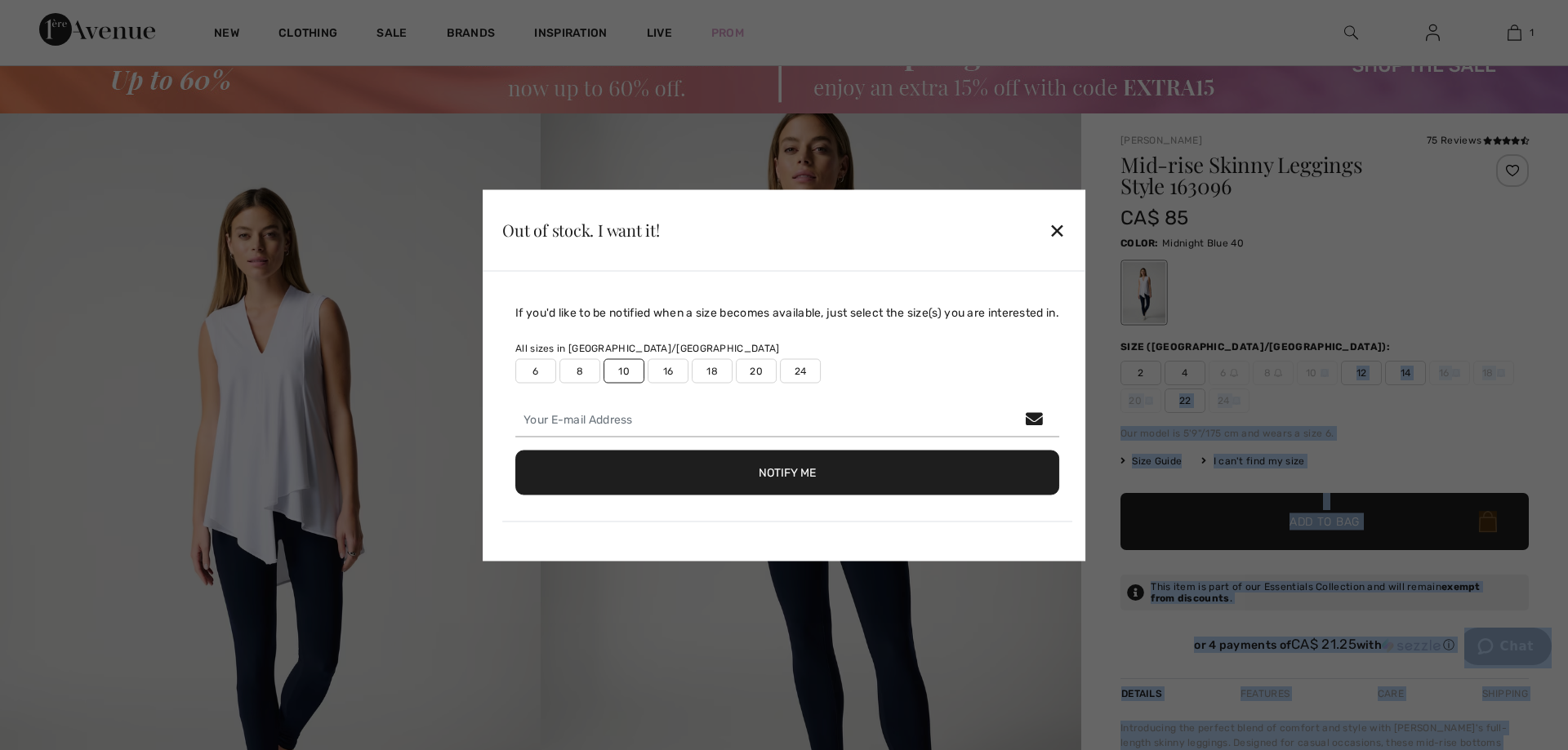
drag, startPoint x: 1319, startPoint y: 369, endPoint x: 1272, endPoint y: 364, distance: 47.3
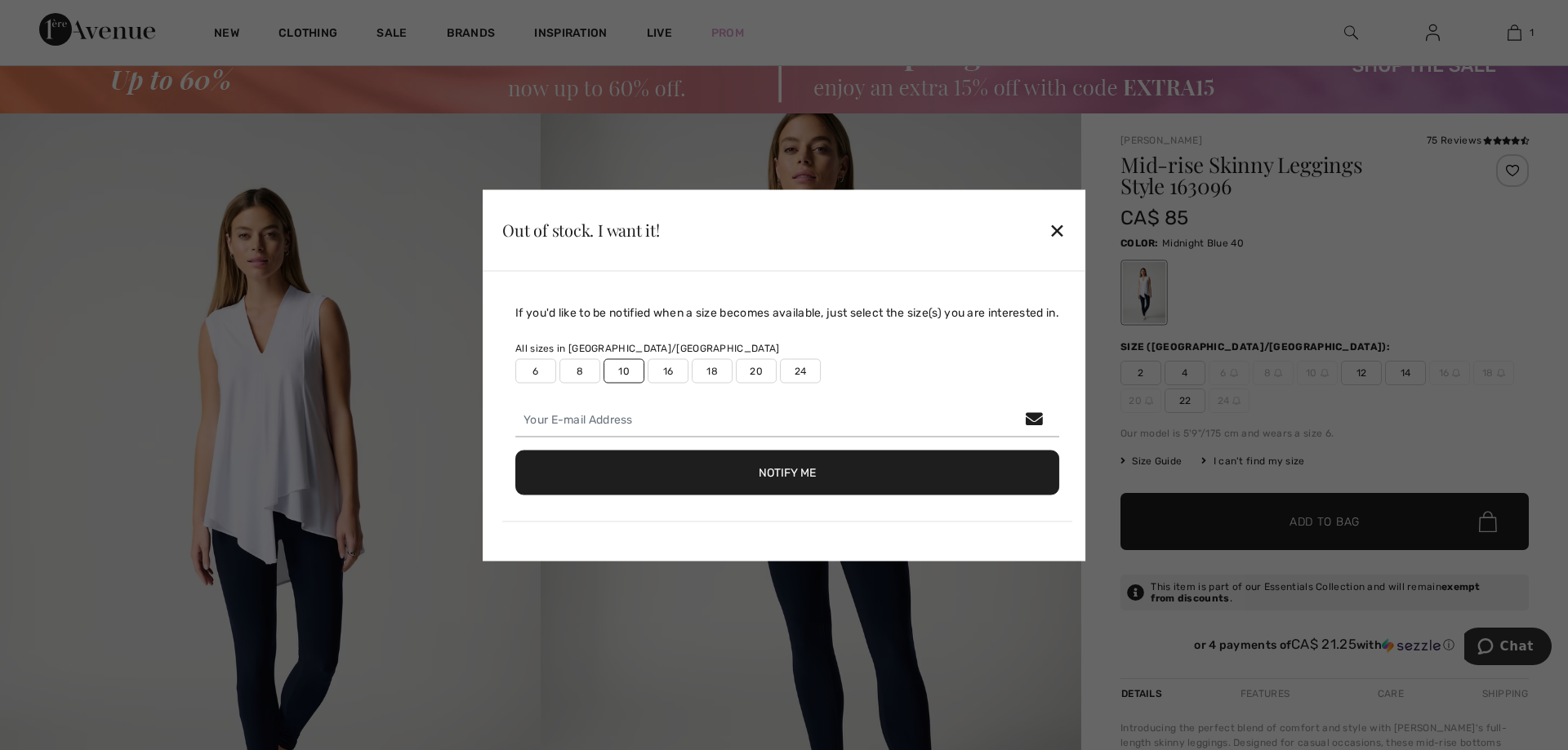
click at [1077, 239] on div "Out of stock. I want it! ✕" at bounding box center [784, 230] width 603 height 81
click at [1042, 225] on div "Out of stock. I want it! ✕" at bounding box center [784, 230] width 603 height 81
click at [1051, 224] on div "Out of stock. I want it! ✕" at bounding box center [784, 230] width 603 height 81
click at [1062, 222] on div "✕" at bounding box center [1057, 230] width 17 height 34
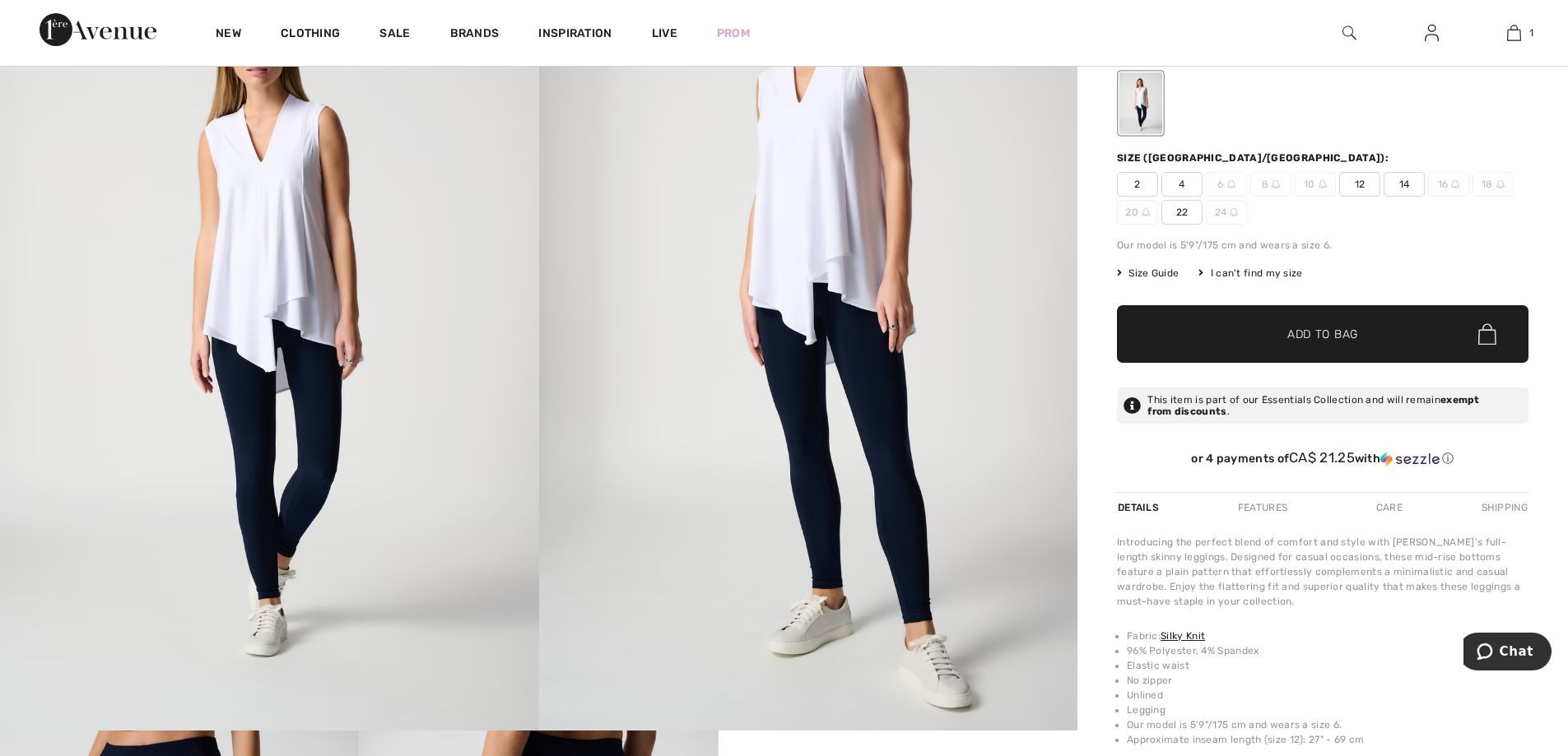
scroll to position [289, 0]
